Goal: Information Seeking & Learning: Compare options

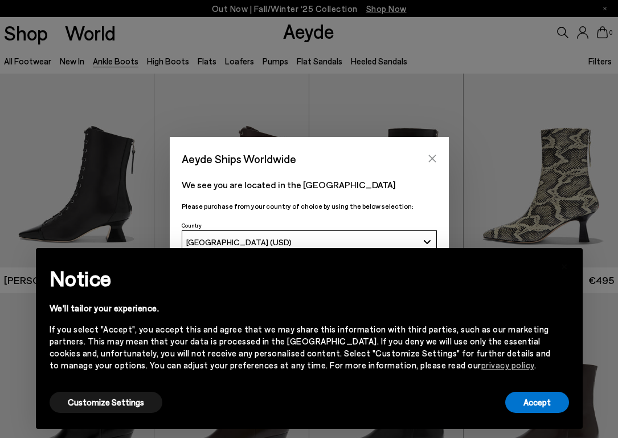
click at [428, 158] on icon "Close" at bounding box center [432, 158] width 9 height 9
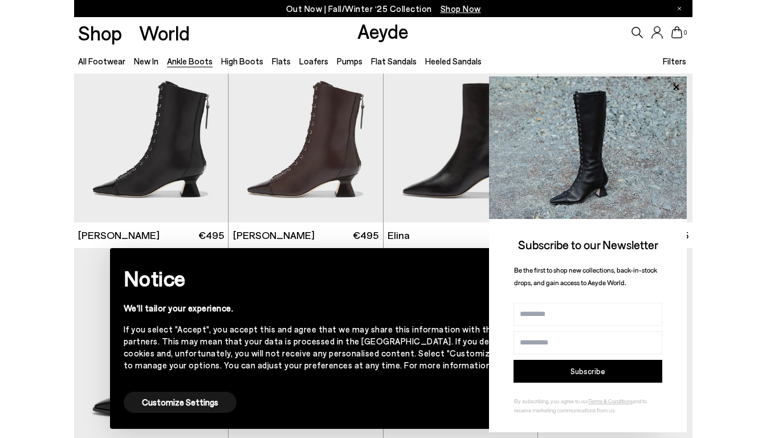
scroll to position [48, 0]
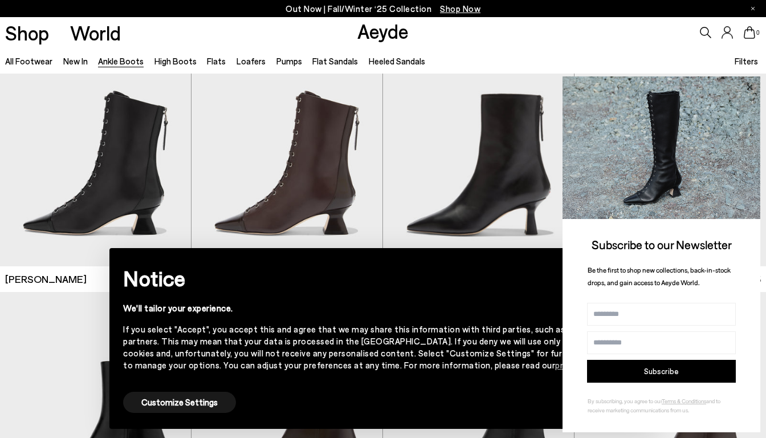
click at [618, 86] on icon at bounding box center [749, 87] width 15 height 15
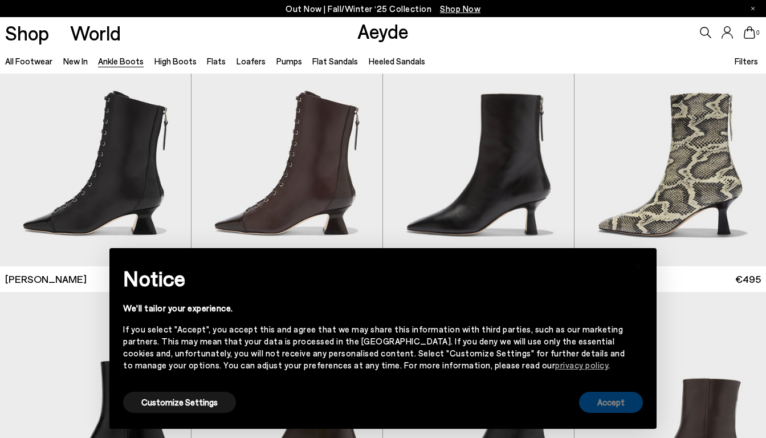
click at [608, 404] on button "Accept" at bounding box center [611, 402] width 64 height 21
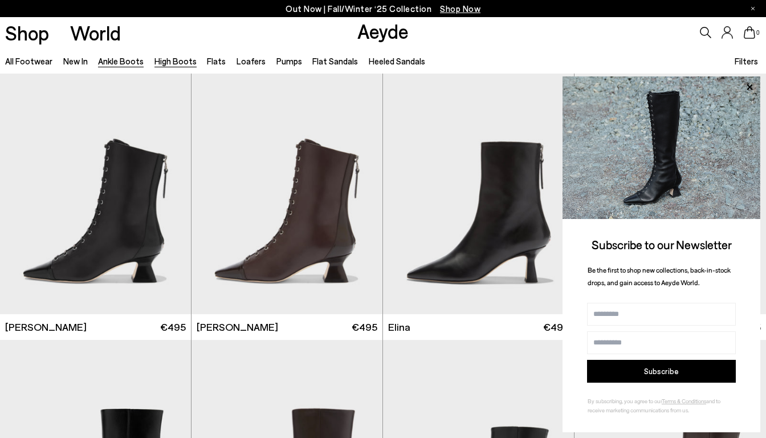
click at [174, 62] on link "High Boots" at bounding box center [175, 61] width 42 height 10
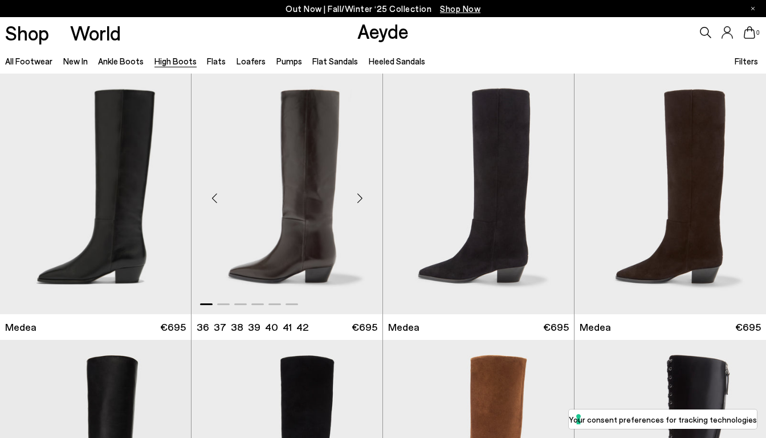
click at [270, 207] on img "1 / 6" at bounding box center [287, 194] width 191 height 240
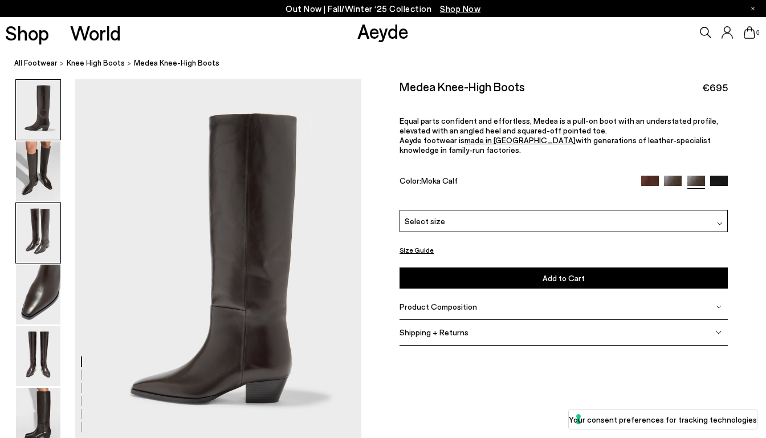
click at [43, 241] on img at bounding box center [38, 233] width 44 height 60
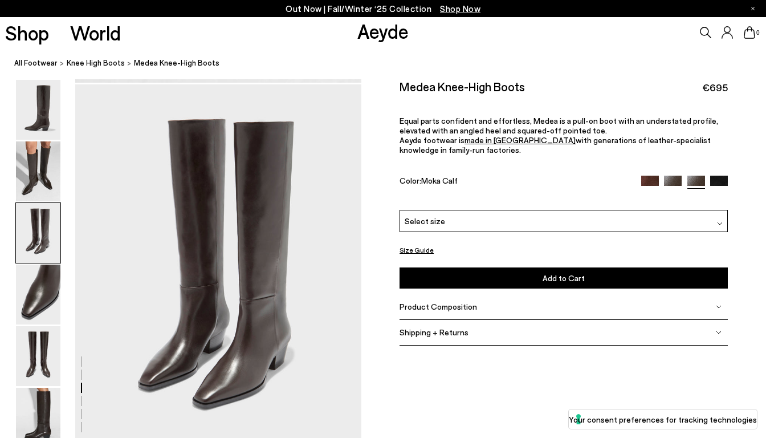
scroll to position [767, 0]
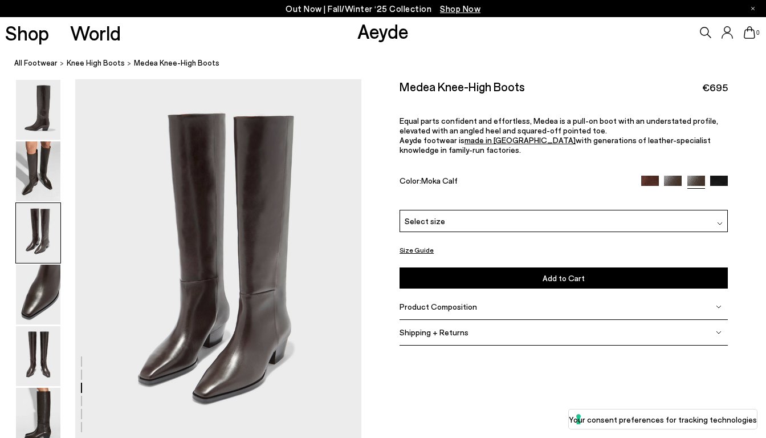
click at [650, 184] on img at bounding box center [650, 185] width 18 height 18
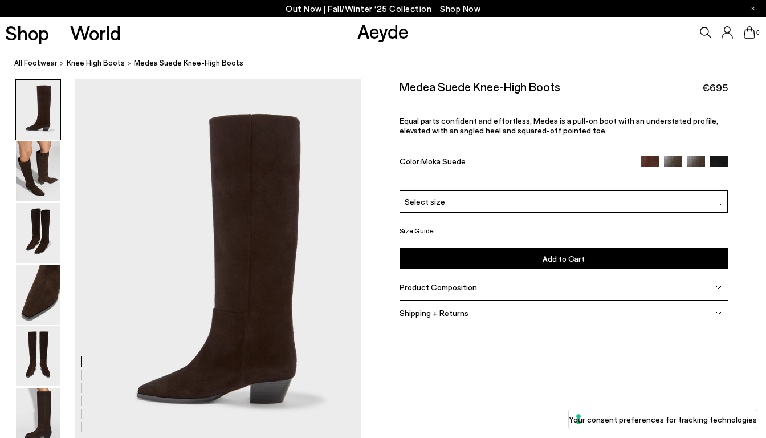
click at [674, 161] on img at bounding box center [673, 165] width 18 height 18
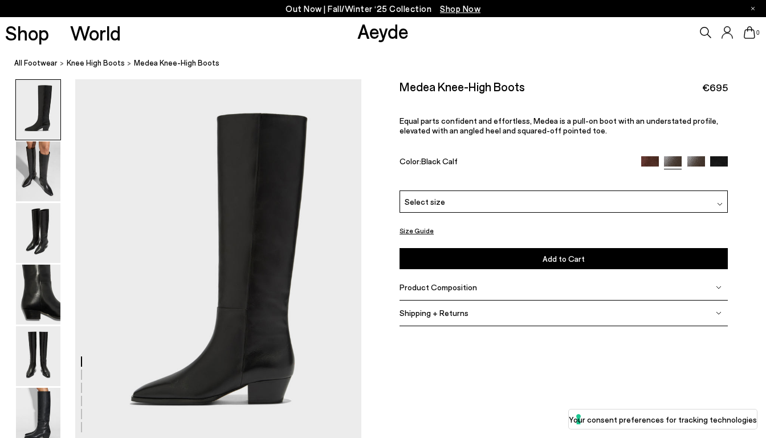
click at [695, 158] on img at bounding box center [696, 165] width 18 height 18
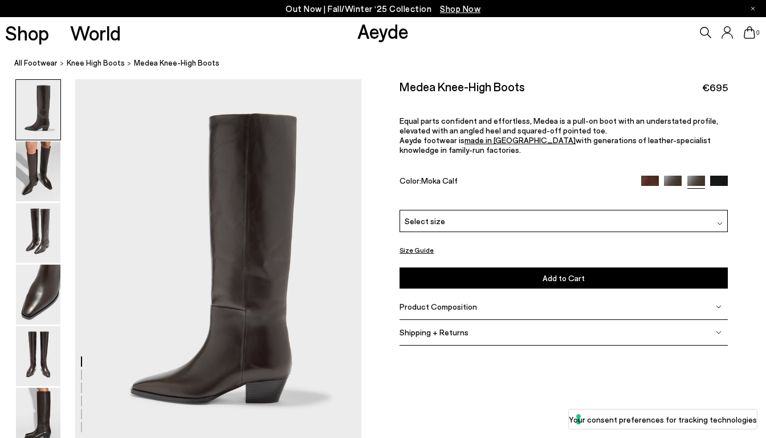
click at [723, 162] on div "Medea Knee-High Boots €695 Equal parts confident and effortless, Medea is a pul…" at bounding box center [564, 144] width 328 height 131
click at [724, 180] on img at bounding box center [719, 185] width 18 height 18
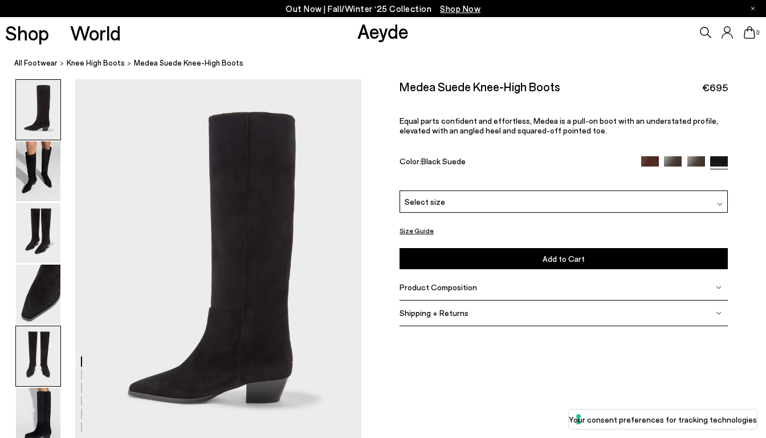
click at [42, 361] on img at bounding box center [38, 356] width 44 height 60
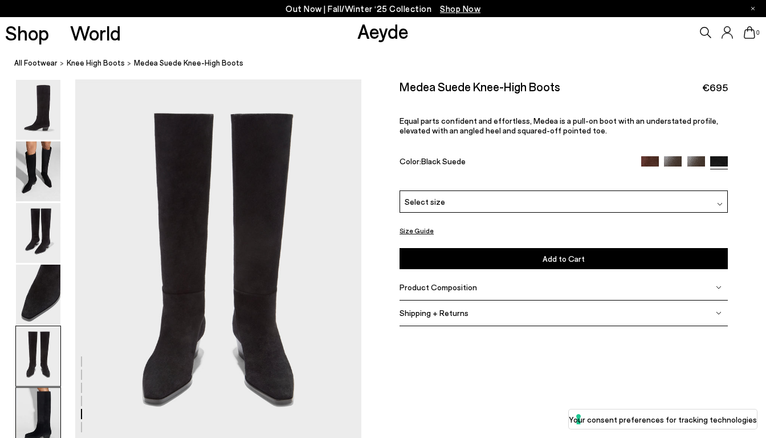
scroll to position [1534, 0]
click at [658, 157] on img at bounding box center [650, 165] width 18 height 18
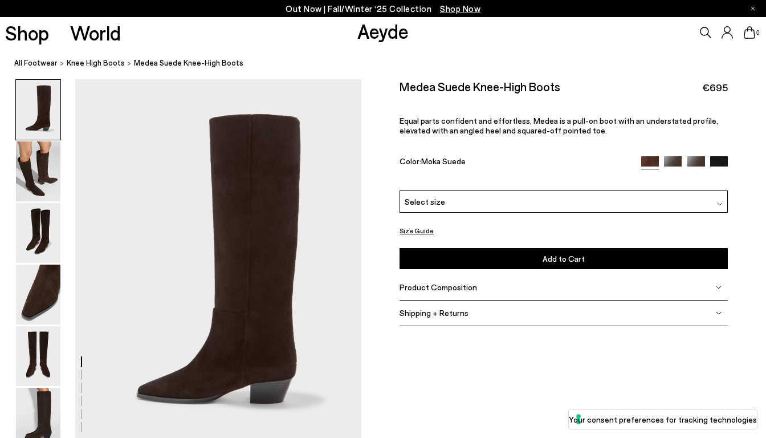
click at [677, 159] on img at bounding box center [673, 165] width 18 height 18
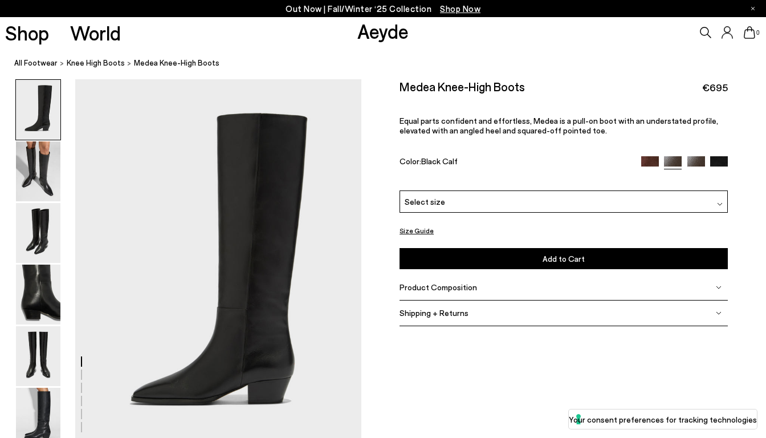
click at [695, 166] on img at bounding box center [696, 165] width 18 height 18
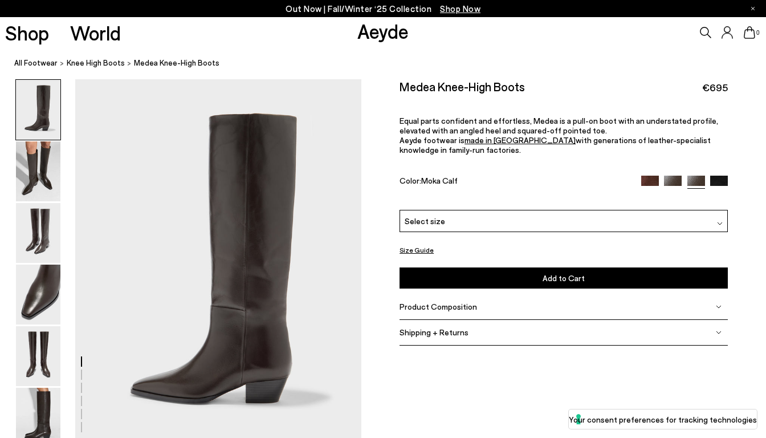
click at [724, 173] on div "Medea Knee-High Boots €695 Equal parts confident and effortless, Medea is a pul…" at bounding box center [564, 144] width 328 height 131
click at [724, 182] on img at bounding box center [719, 185] width 18 height 18
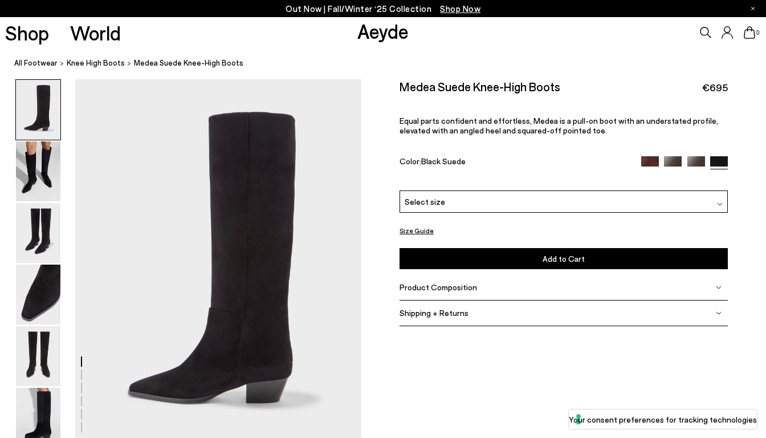
click at [652, 160] on img at bounding box center [650, 165] width 18 height 18
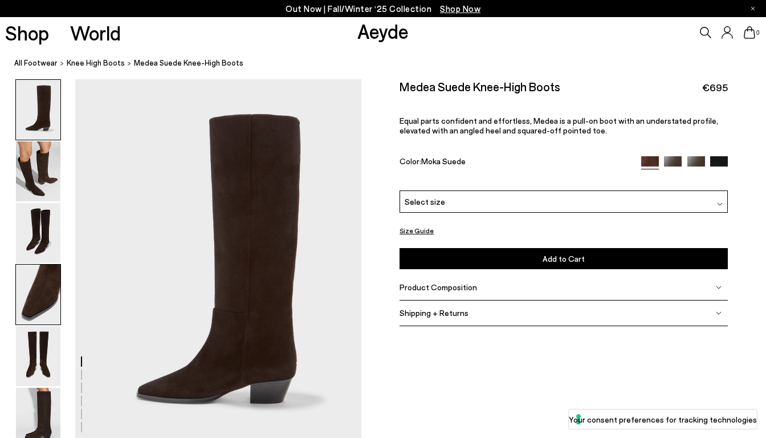
click at [40, 294] on img at bounding box center [38, 294] width 44 height 60
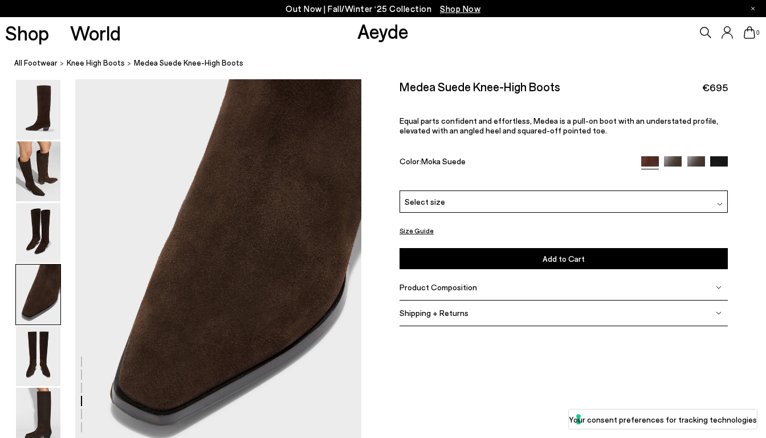
scroll to position [1151, 0]
click at [309, 49] on nav "All Footwear knee high boots Medea Suede Knee-High Boots" at bounding box center [390, 63] width 752 height 31
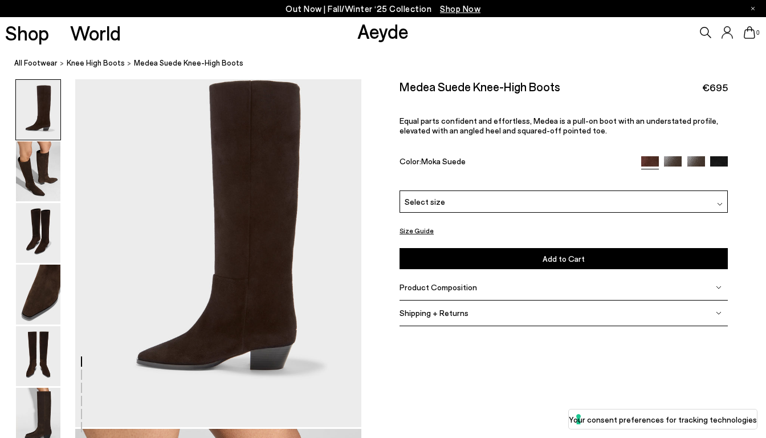
scroll to position [0, 0]
